Goal: Book appointment/travel/reservation

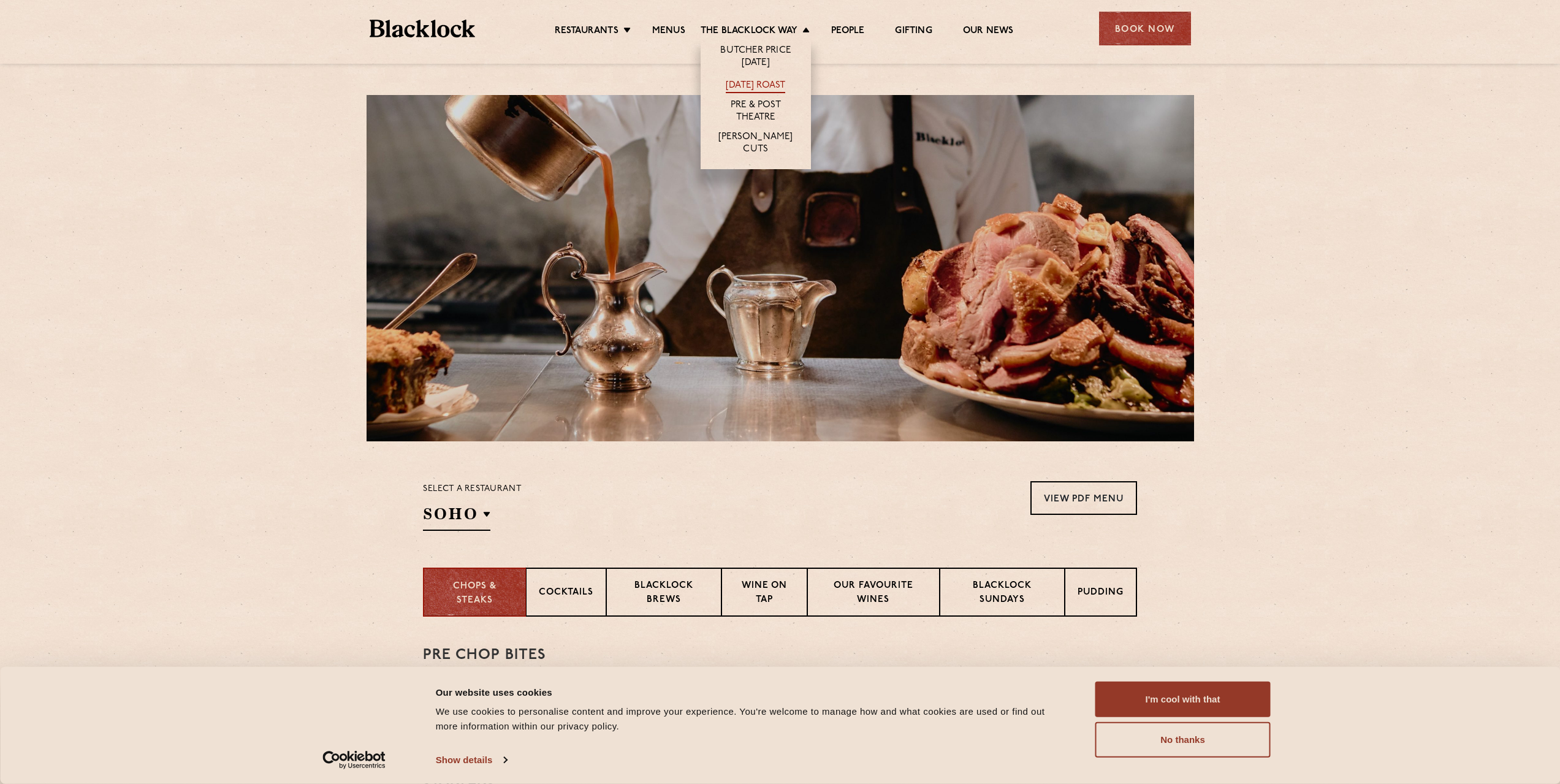
click at [773, 81] on link "[DATE] Roast" at bounding box center [756, 87] width 60 height 14
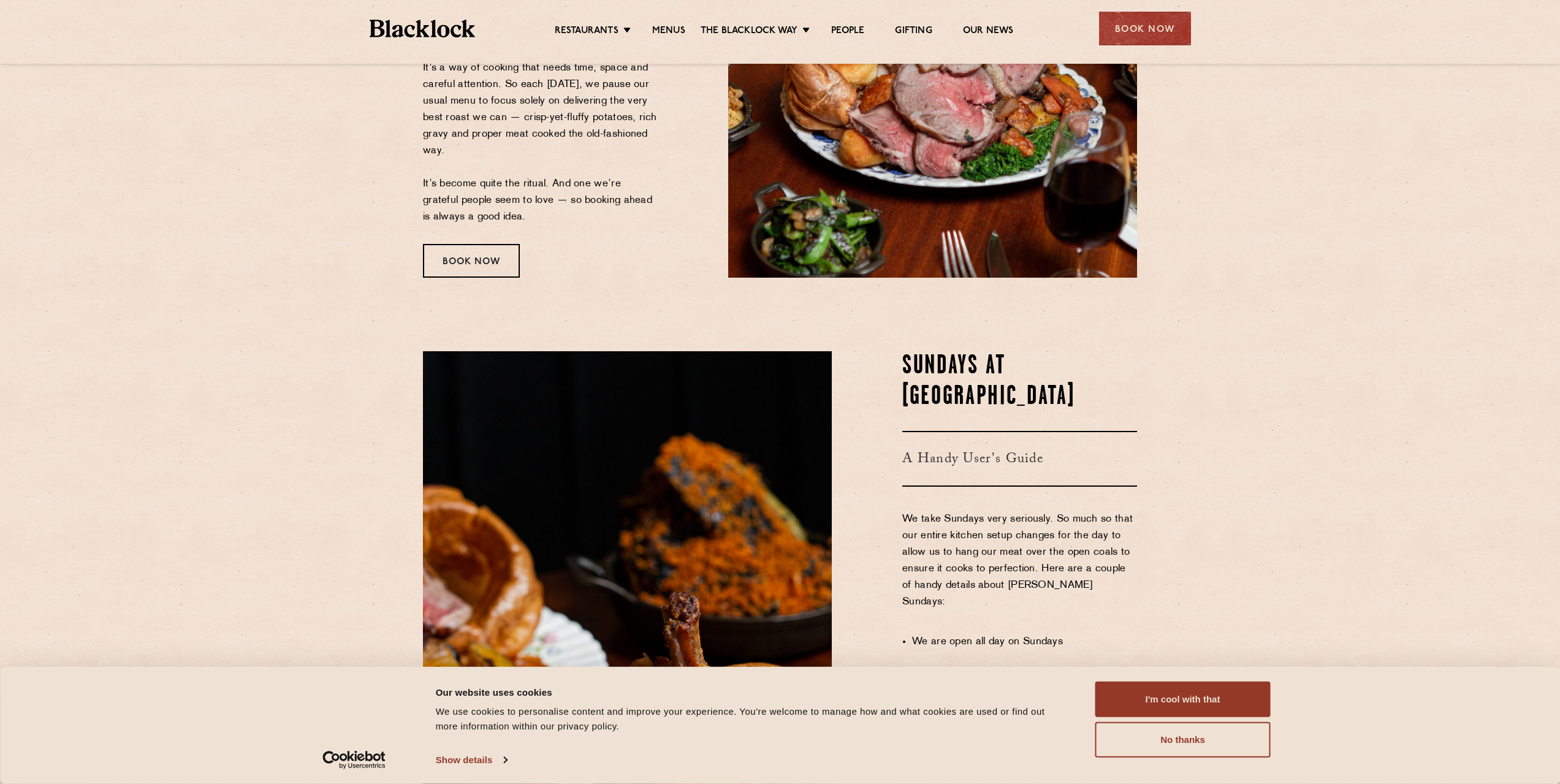
scroll to position [307, 0]
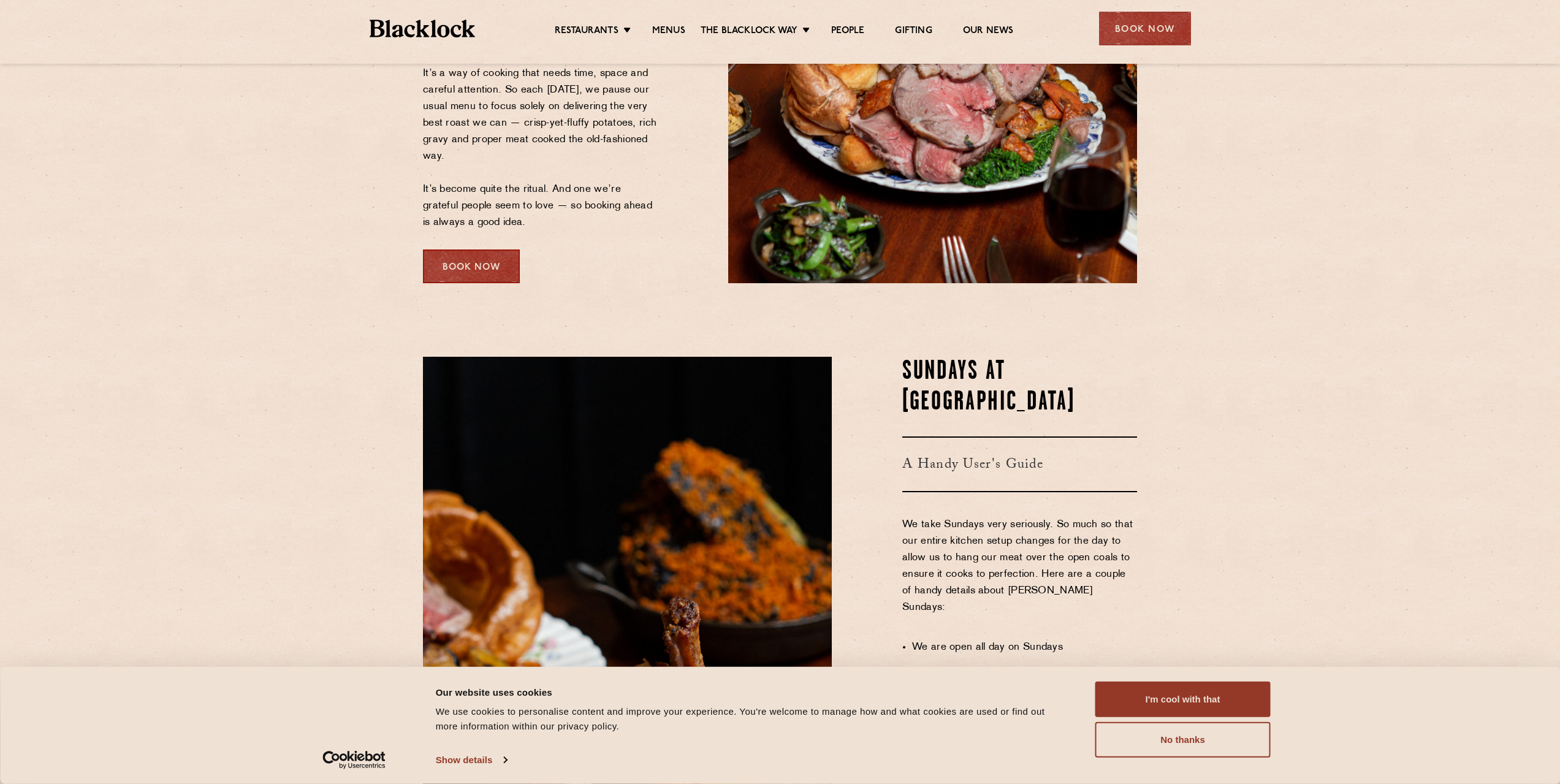
click at [464, 258] on div "Book Now" at bounding box center [471, 267] width 97 height 34
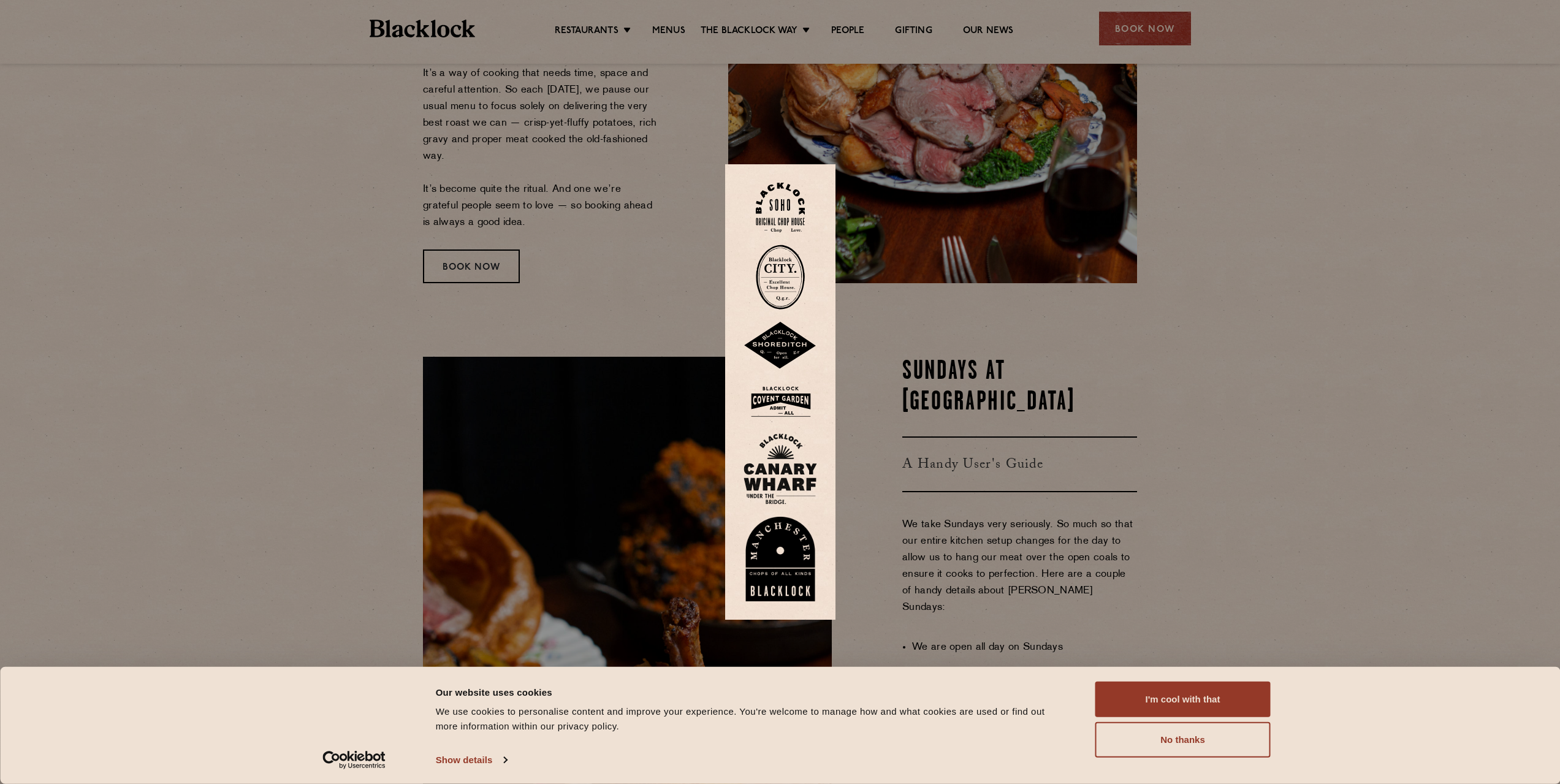
click at [805, 402] on img at bounding box center [780, 402] width 74 height 40
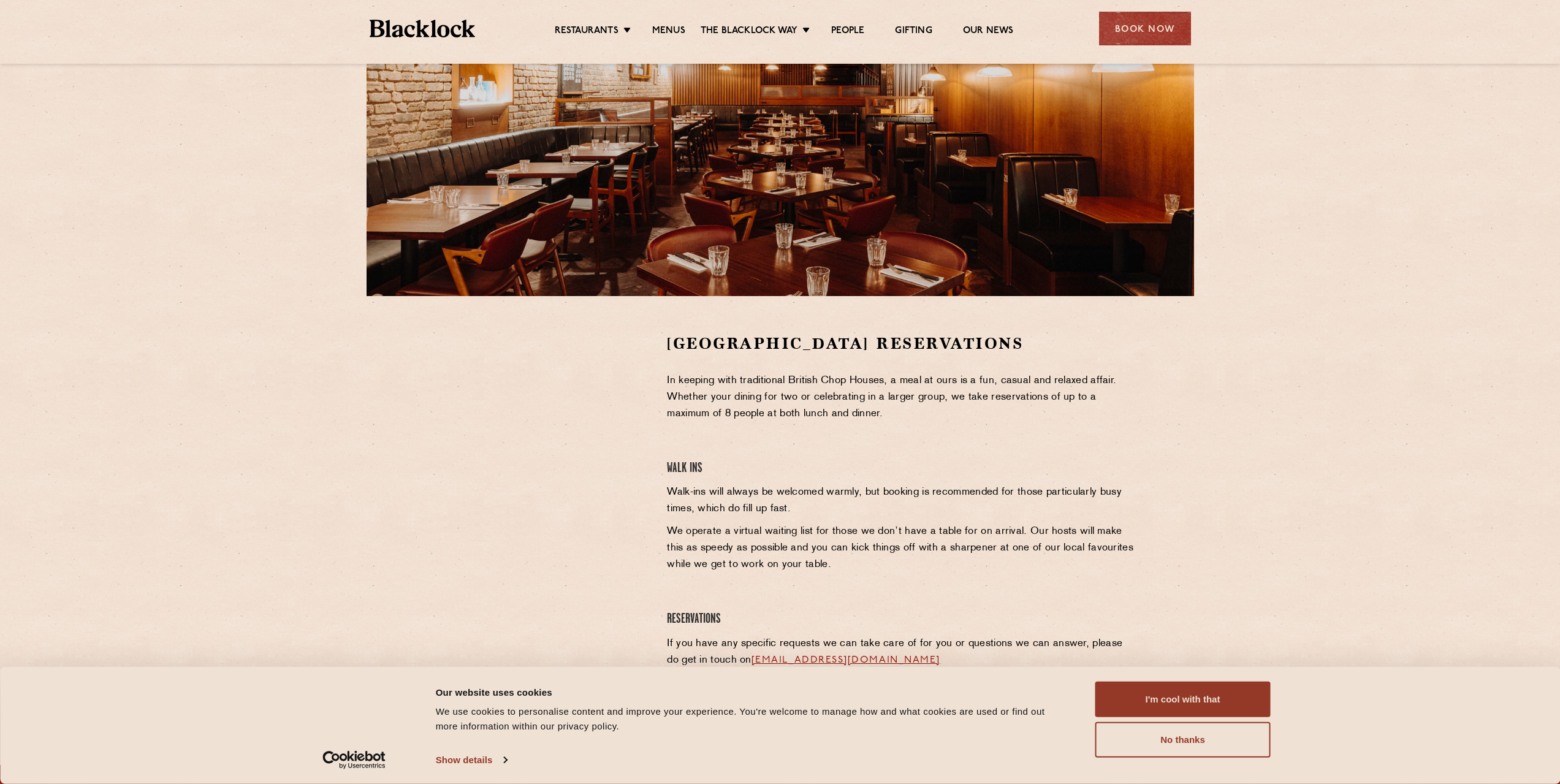
scroll to position [245, 0]
